Goal: Task Accomplishment & Management: Manage account settings

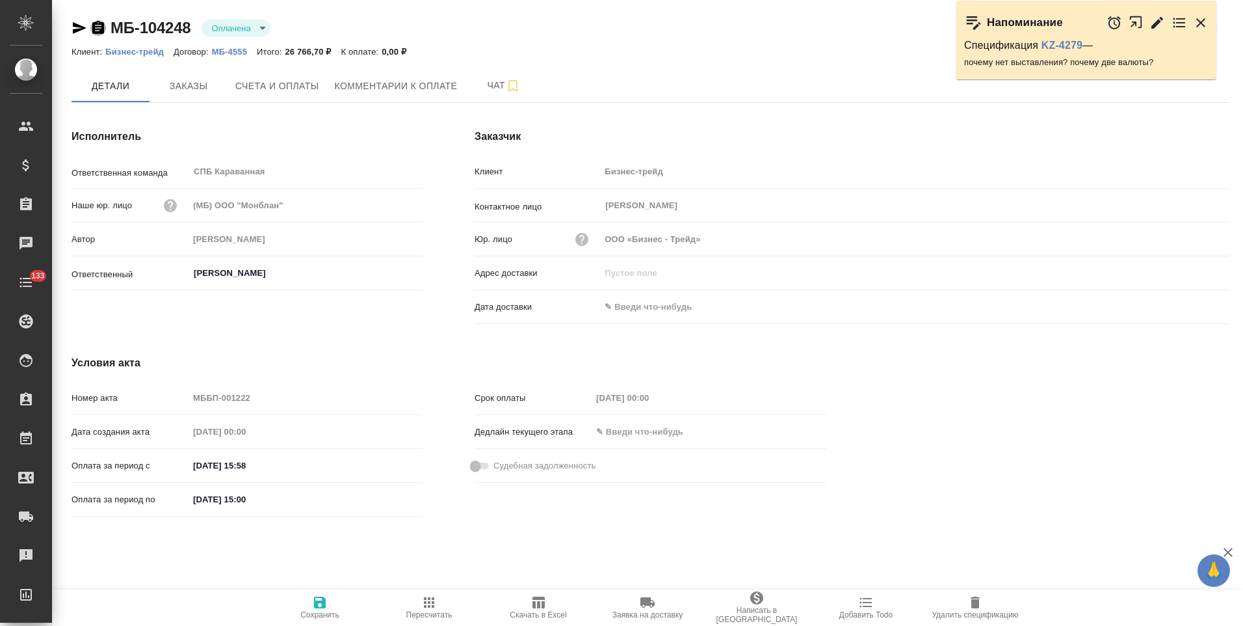
click at [97, 30] on icon "button" at bounding box center [98, 27] width 12 height 13
click at [96, 30] on icon "button" at bounding box center [98, 27] width 12 height 13
click at [101, 32] on icon "button" at bounding box center [98, 27] width 12 height 13
click at [101, 26] on icon "button" at bounding box center [98, 27] width 12 height 13
click at [1160, 22] on icon "button" at bounding box center [1158, 22] width 12 height 12
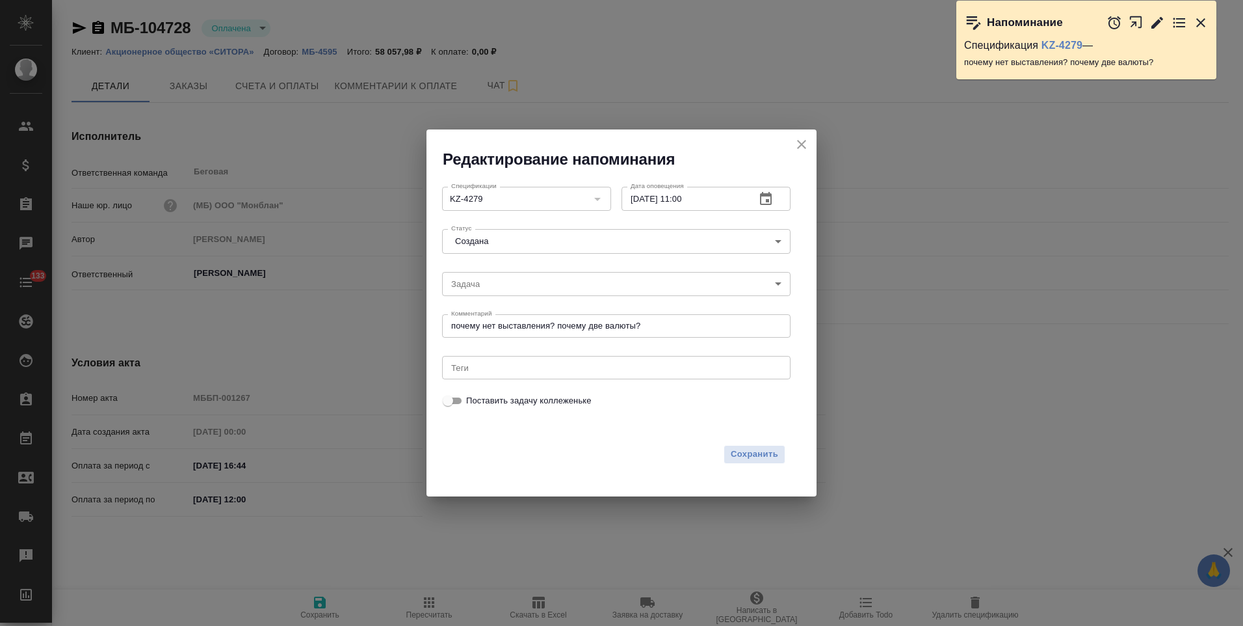
click at [684, 202] on input "14.10.2025 11:00" at bounding box center [684, 198] width 124 height 23
type input "14.10.2025 14:00"
click at [762, 458] on span "Сохранить" at bounding box center [754, 454] width 47 height 15
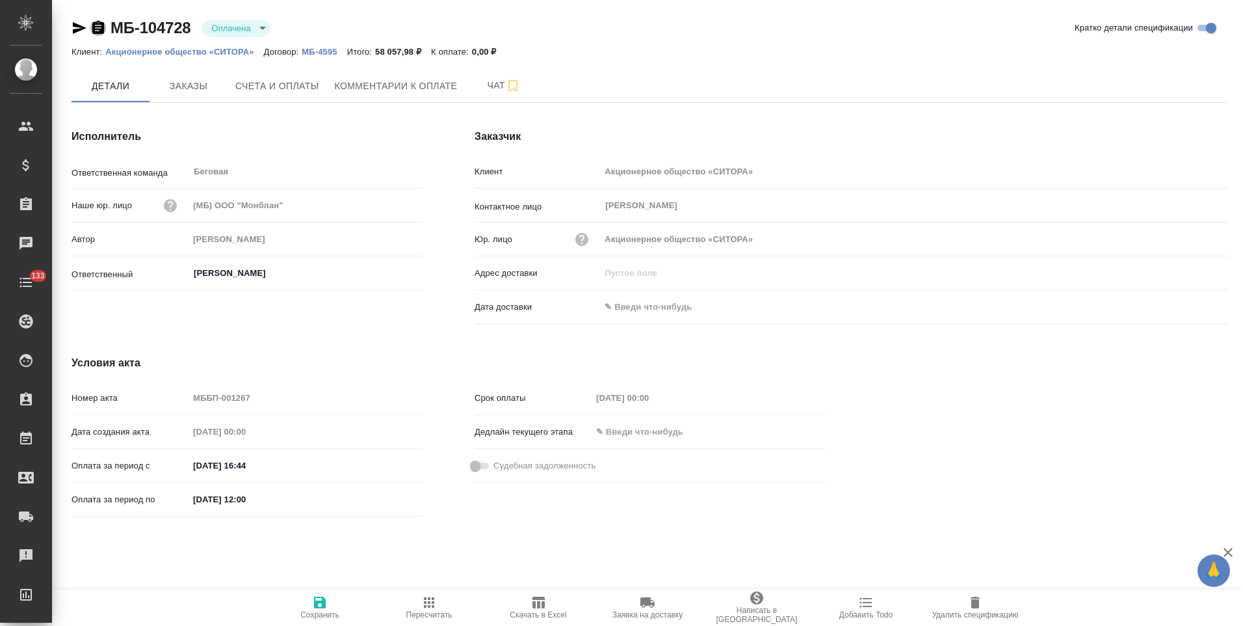
click at [99, 31] on icon "button" at bounding box center [98, 27] width 12 height 13
click at [96, 27] on icon "button" at bounding box center [98, 27] width 12 height 13
type input "[PERSON_NAME]"
click at [98, 31] on icon "button" at bounding box center [98, 28] width 16 height 16
